Goal: Communication & Community: Answer question/provide support

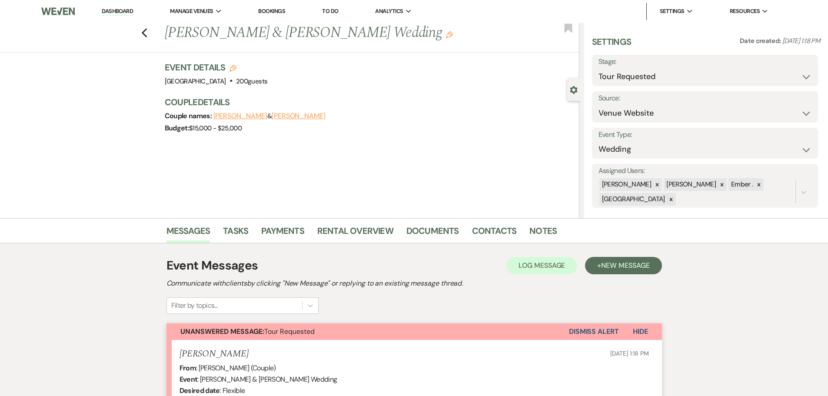
select select "2"
select select "5"
click at [147, 30] on use "button" at bounding box center [144, 33] width 6 height 10
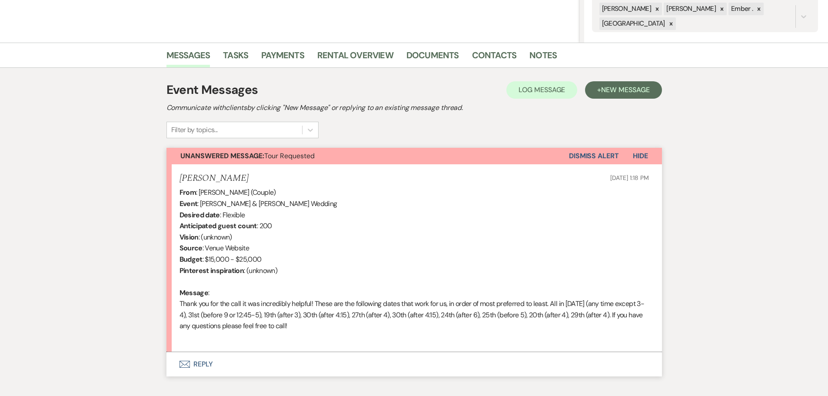
select select "2"
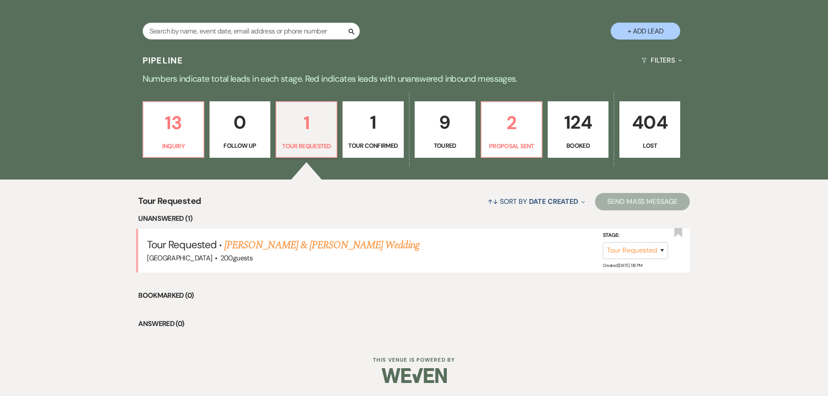
scroll to position [0, 0]
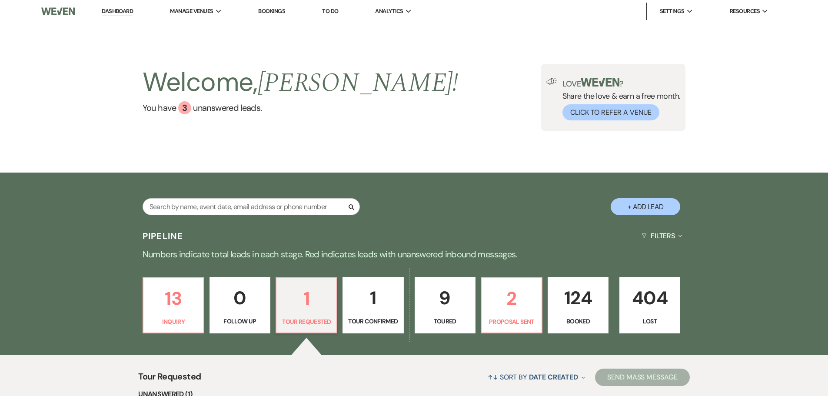
click at [108, 13] on link "Dashboard" at bounding box center [117, 11] width 31 height 8
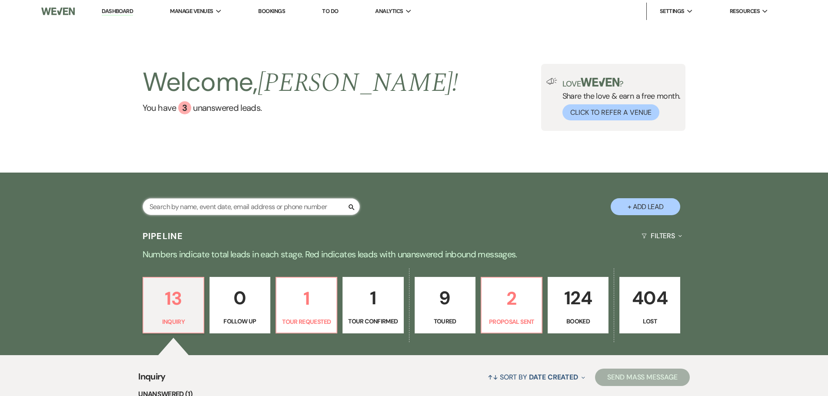
click at [204, 202] on input "text" at bounding box center [251, 206] width 217 height 17
type input "[PERSON_NAME]"
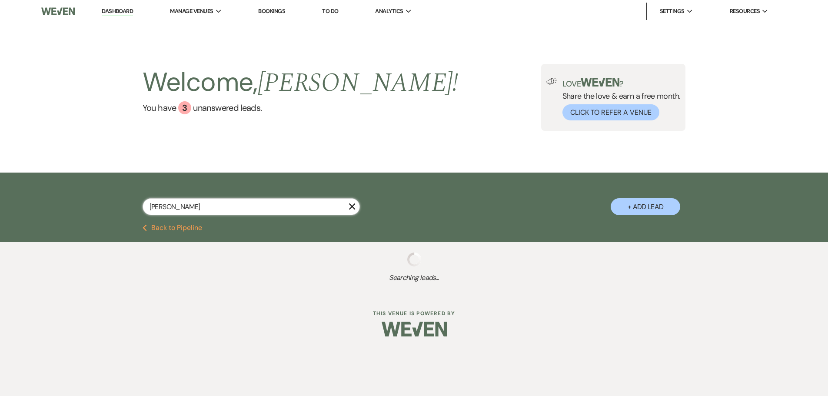
select select "8"
select select "5"
select select "8"
select select "1"
select select "8"
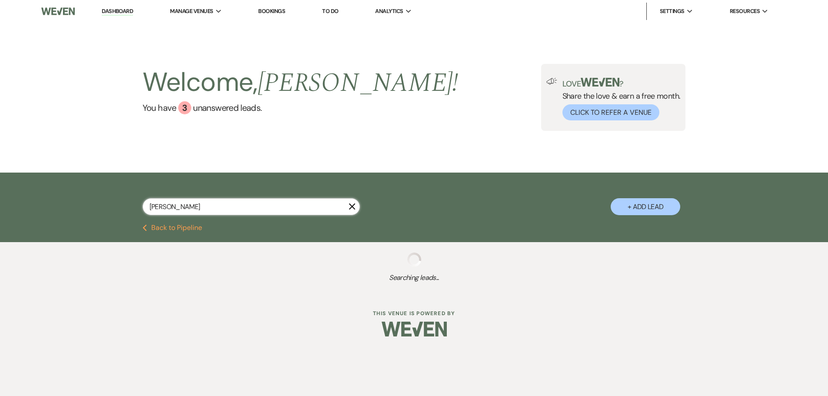
select select "8"
select select "6"
select select "8"
select select "5"
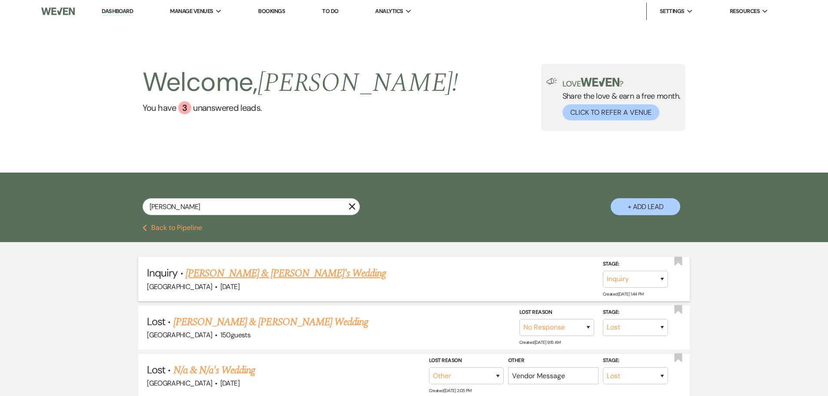
click at [212, 274] on link "[PERSON_NAME] & [PERSON_NAME]'s Wedding" at bounding box center [286, 274] width 201 height 16
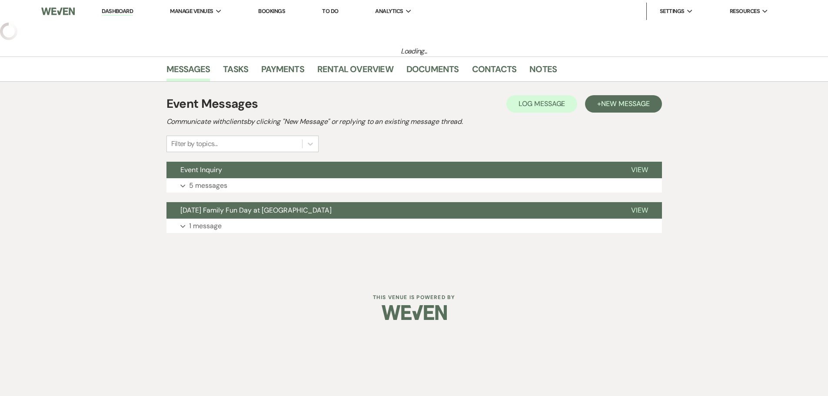
select select "5"
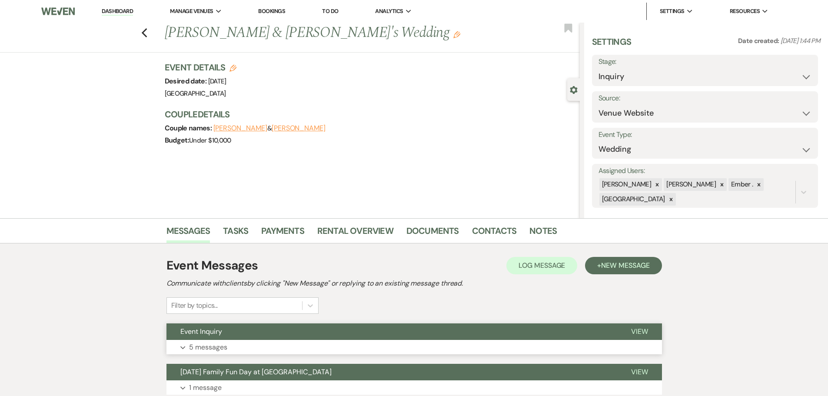
click at [247, 343] on button "Expand 5 messages" at bounding box center [413, 347] width 495 height 15
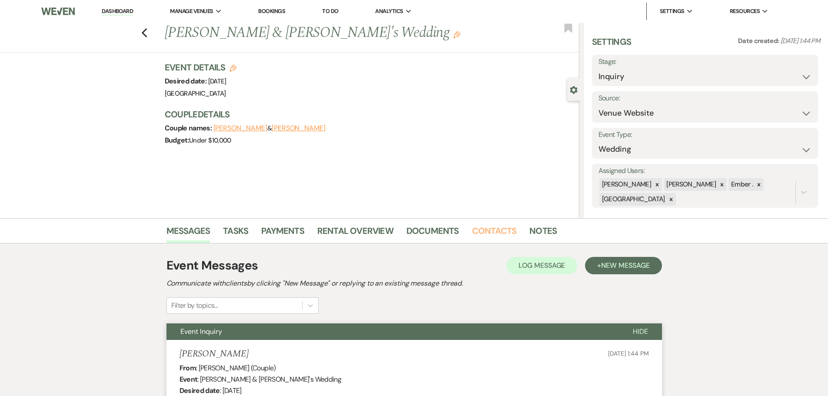
drag, startPoint x: 481, startPoint y: 233, endPoint x: 463, endPoint y: 235, distance: 18.3
click at [481, 233] on link "Contacts" at bounding box center [494, 233] width 45 height 19
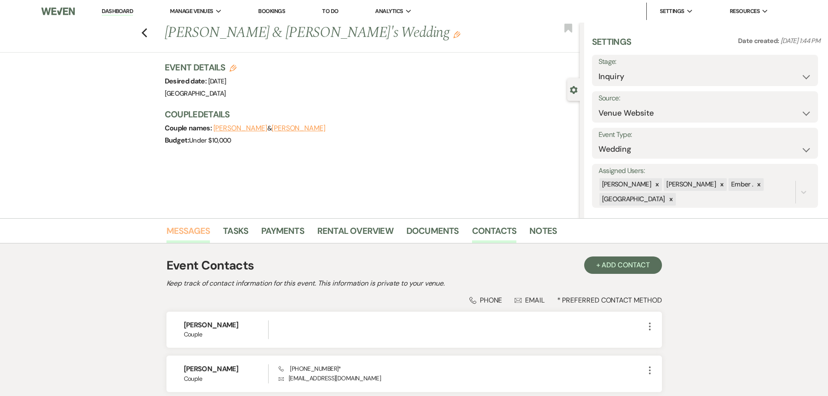
click at [192, 232] on link "Messages" at bounding box center [188, 233] width 44 height 19
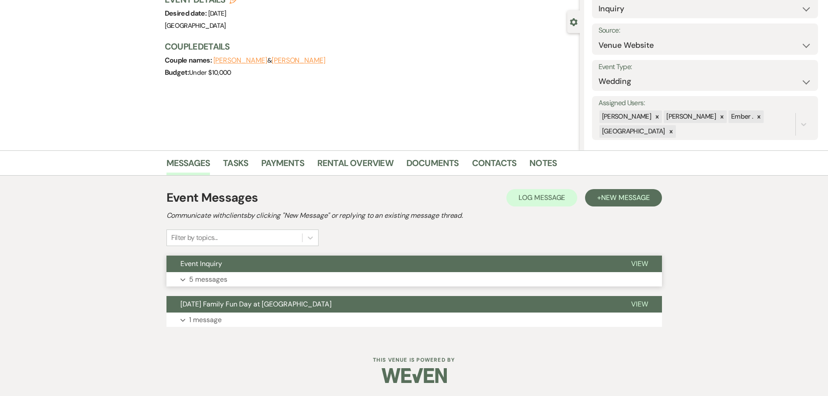
click at [268, 271] on button "Event Inquiry" at bounding box center [391, 264] width 451 height 17
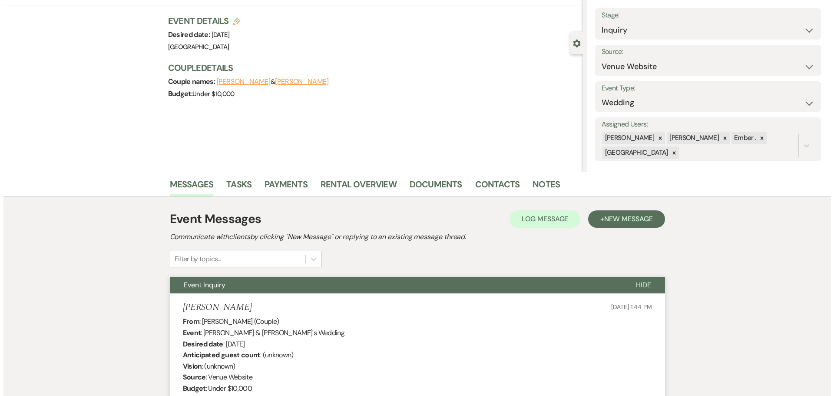
scroll to position [3, 0]
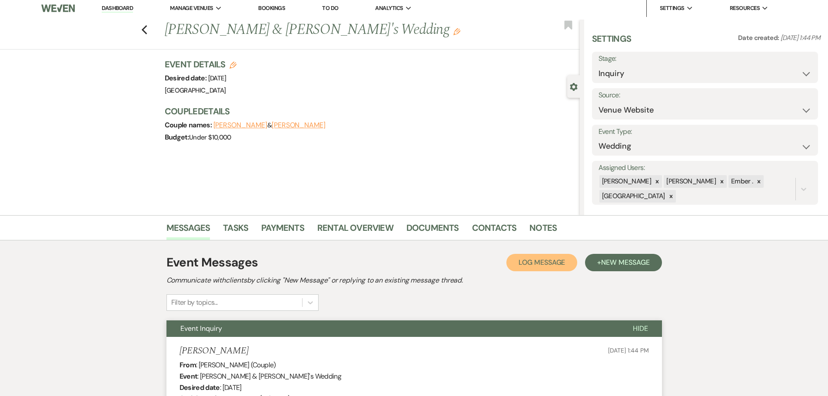
click at [548, 262] on span "Log Message" at bounding box center [541, 262] width 46 height 9
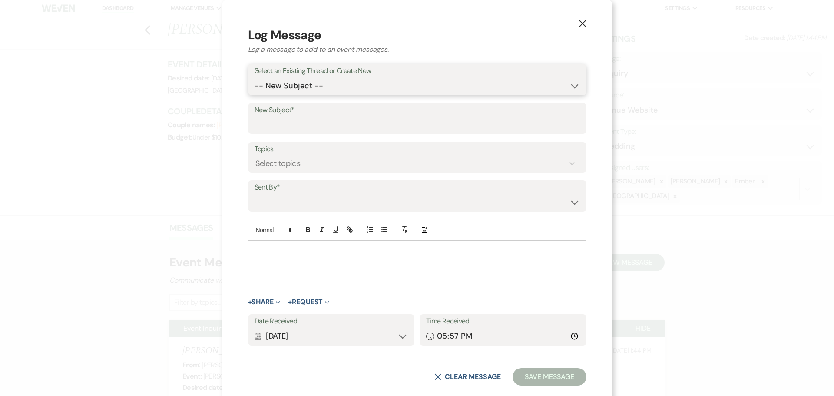
click at [336, 87] on select "-- New Subject -- Event Inquiry [DATE] Family Fun Day at [GEOGRAPHIC_DATA]" at bounding box center [417, 85] width 325 height 17
select select "457219"
click at [306, 89] on select "-- New Subject -- Event Inquiry [DATE] Family Fun Day at [GEOGRAPHIC_DATA]" at bounding box center [417, 85] width 325 height 17
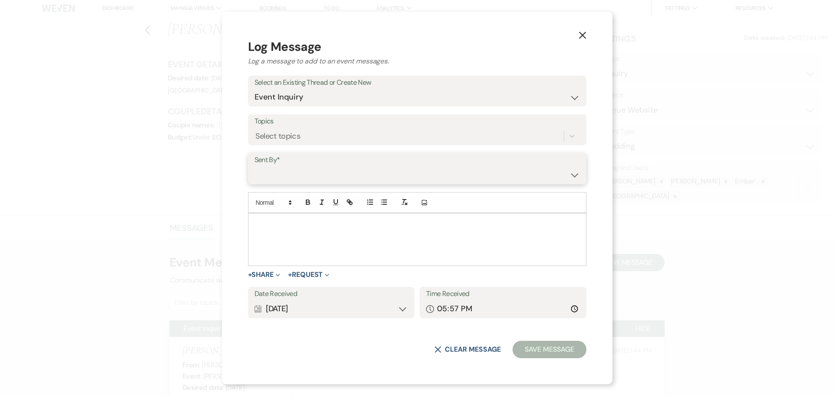
click at [346, 174] on select "[PERSON_NAME] ([PERSON_NAME][EMAIL_ADDRESS][PERSON_NAME][DOMAIN_NAME]) [PERSON_…" at bounding box center [417, 174] width 325 height 17
select select "user-197739"
click at [306, 166] on select "[PERSON_NAME] ([PERSON_NAME][EMAIL_ADDRESS][PERSON_NAME][DOMAIN_NAME]) [PERSON_…" at bounding box center [417, 174] width 325 height 17
click at [409, 231] on div at bounding box center [418, 239] width 338 height 52
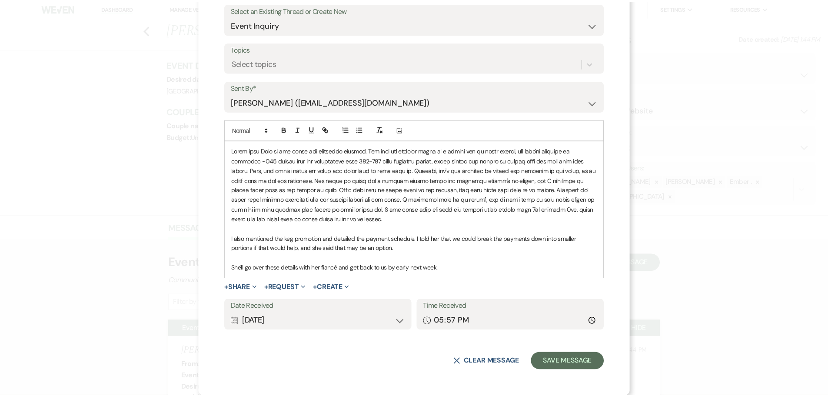
scroll to position [61, 0]
click at [581, 359] on button "Save Message" at bounding box center [571, 360] width 73 height 17
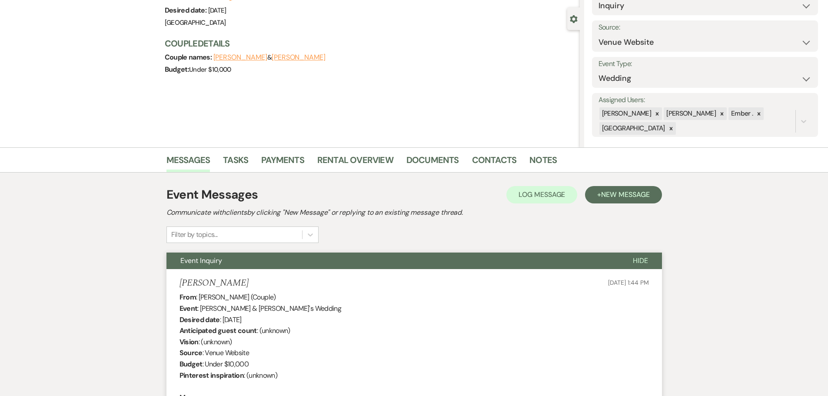
scroll to position [0, 0]
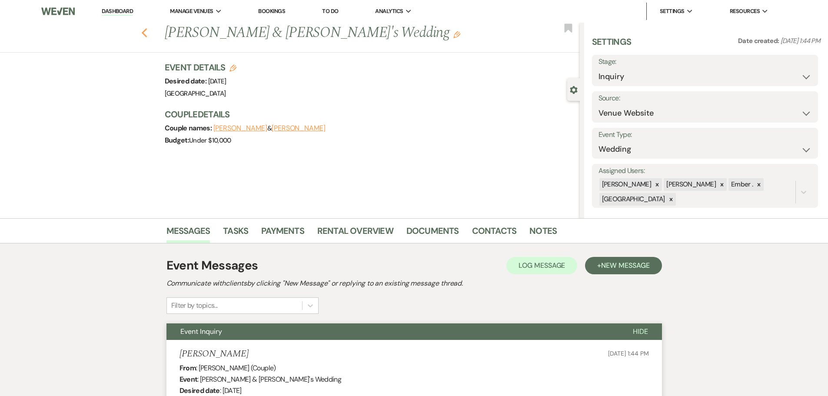
click at [148, 28] on icon "Previous" at bounding box center [144, 33] width 7 height 10
select select "8"
select select "5"
select select "8"
select select "1"
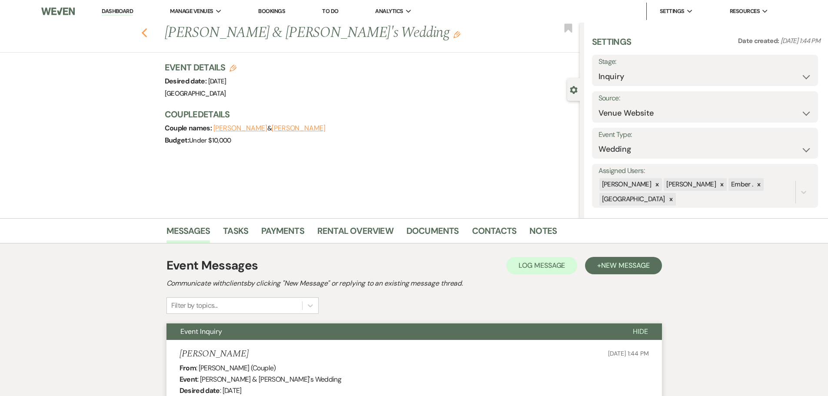
select select "8"
select select "6"
select select "8"
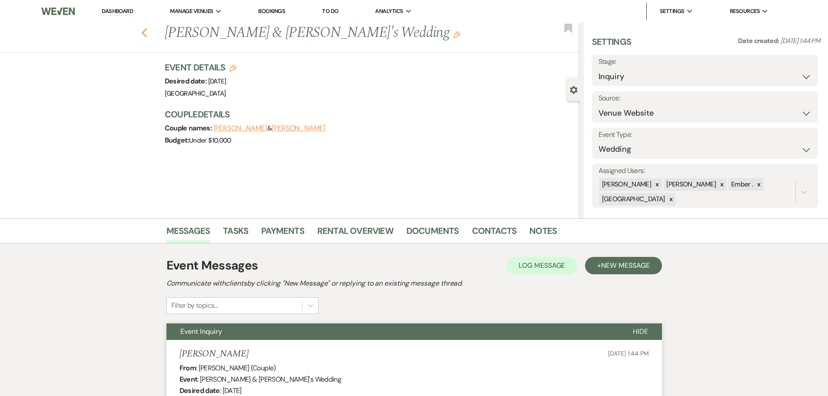
select select "5"
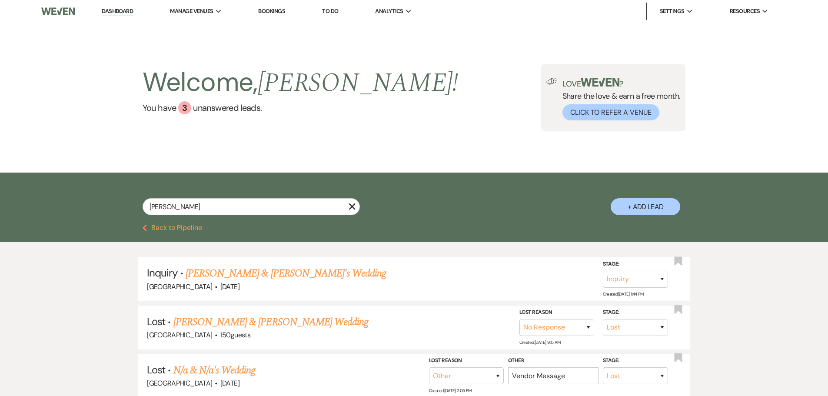
click at [349, 205] on icon "X" at bounding box center [352, 206] width 7 height 7
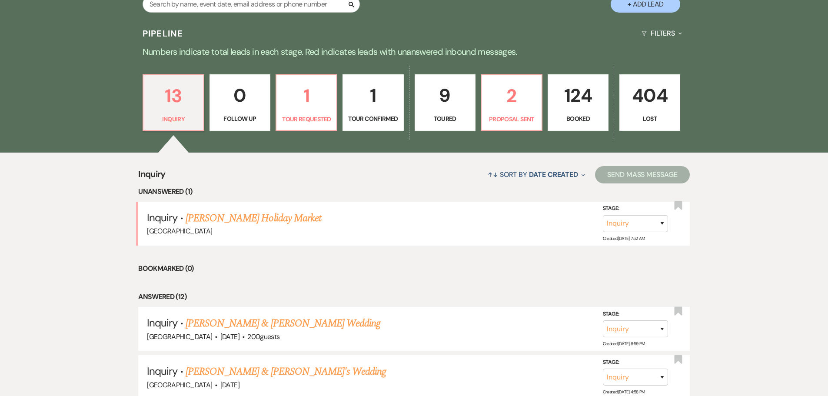
scroll to position [217, 0]
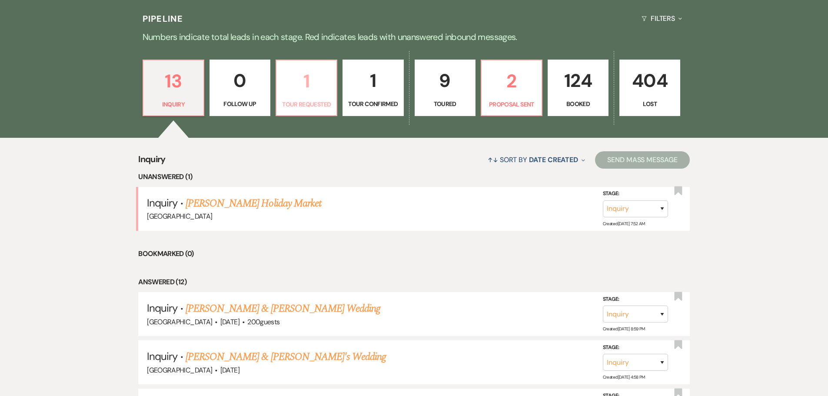
click at [320, 104] on p "Tour Requested" at bounding box center [307, 105] width 50 height 10
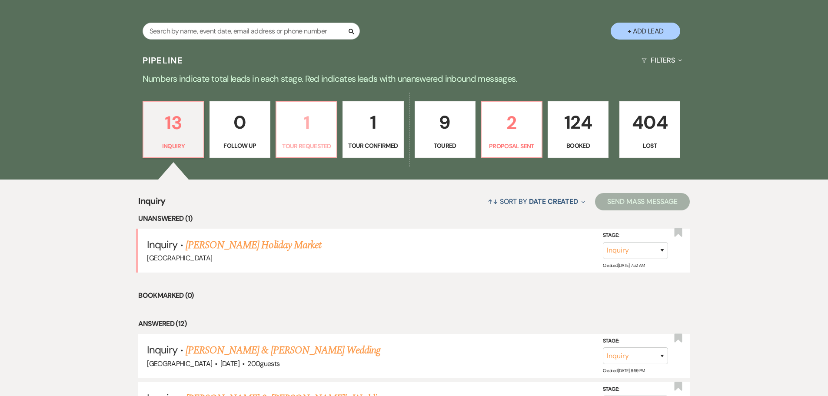
select select "2"
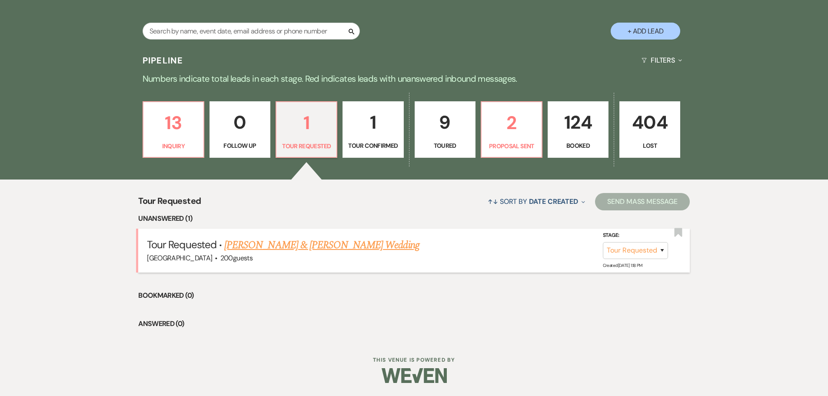
click at [289, 246] on link "[PERSON_NAME] & [PERSON_NAME] Wedding" at bounding box center [321, 245] width 195 height 16
select select "2"
select select "5"
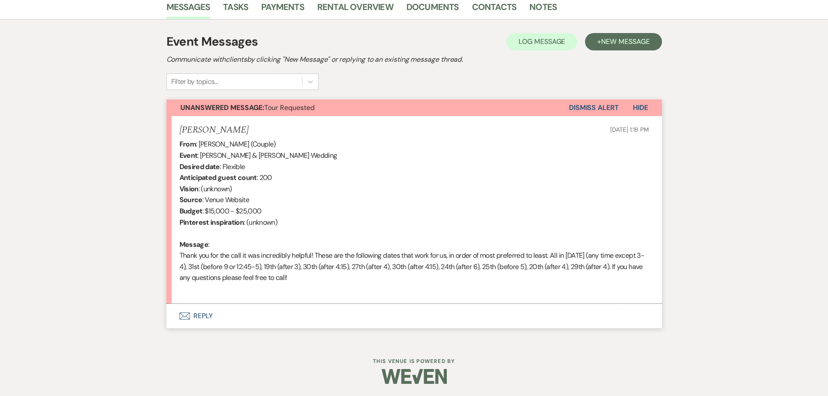
scroll to position [225, 0]
